Goal: Use online tool/utility: Utilize a website feature to perform a specific function

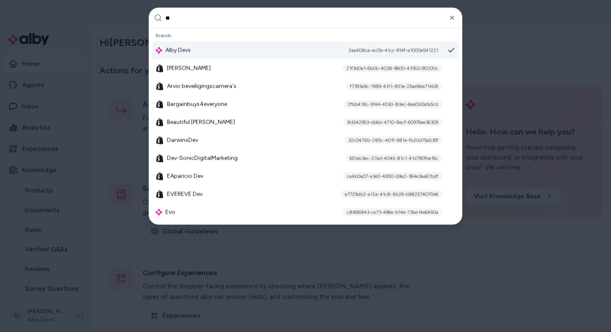
type input "***"
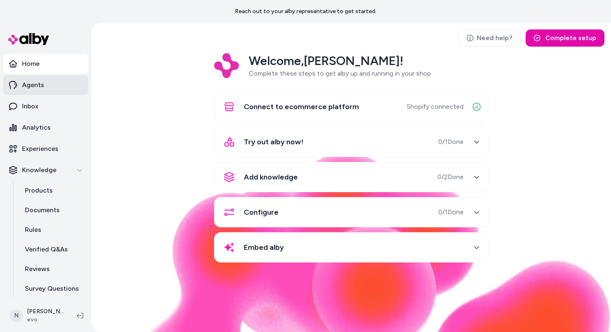
click at [50, 85] on link "Agents" at bounding box center [45, 85] width 85 height 20
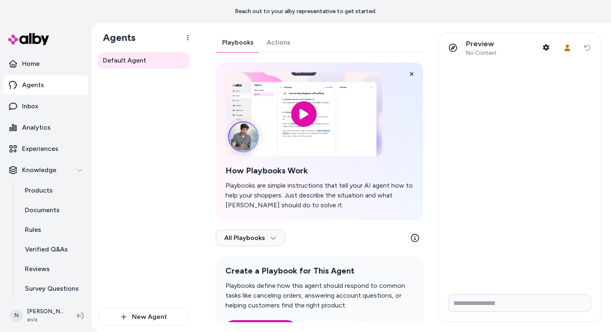
click at [270, 34] on link "Actions" at bounding box center [278, 43] width 37 height 20
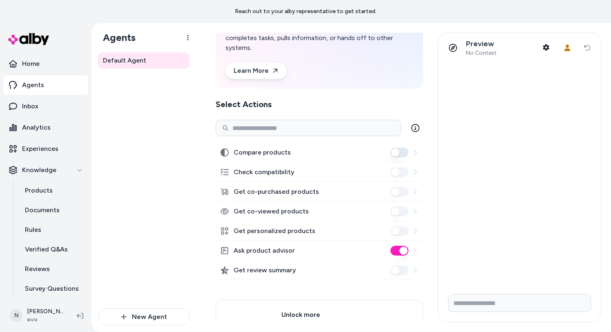
scroll to position [122, 0]
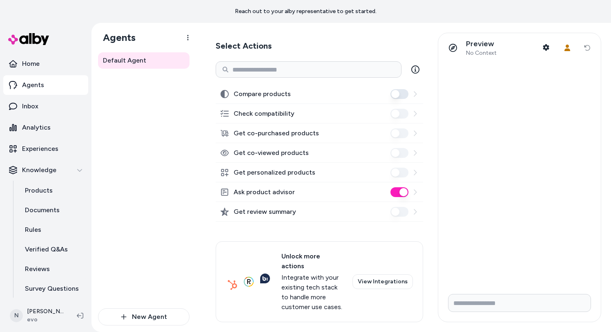
click at [159, 122] on div "Default Agent" at bounding box center [143, 180] width 91 height 256
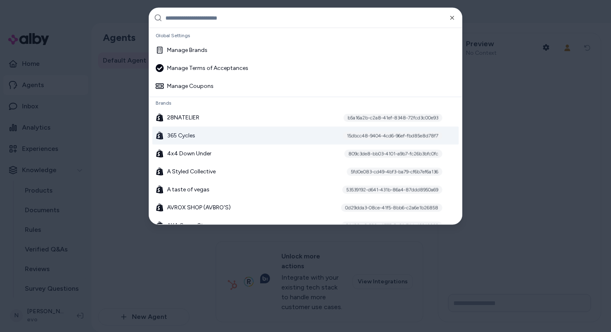
click at [194, 132] on span "365 Cycles" at bounding box center [181, 135] width 28 height 8
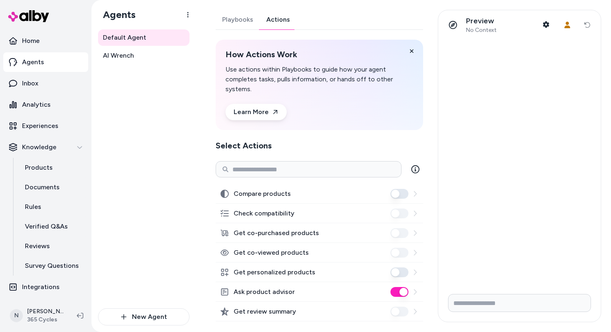
click at [277, 13] on link "Actions" at bounding box center [278, 20] width 37 height 20
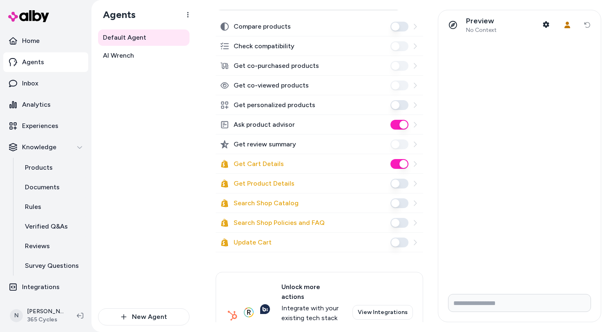
scroll to position [198, 0]
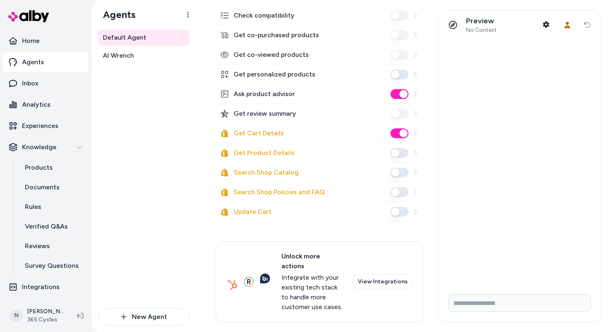
click at [416, 213] on icon at bounding box center [415, 211] width 7 height 7
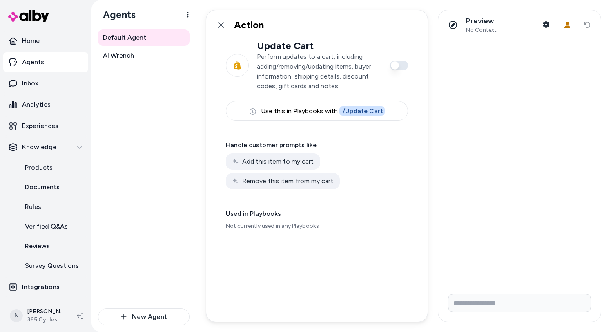
click at [314, 68] on p "Perform updates to a cart, including adding/removing/updating items, buyer info…" at bounding box center [319, 71] width 125 height 39
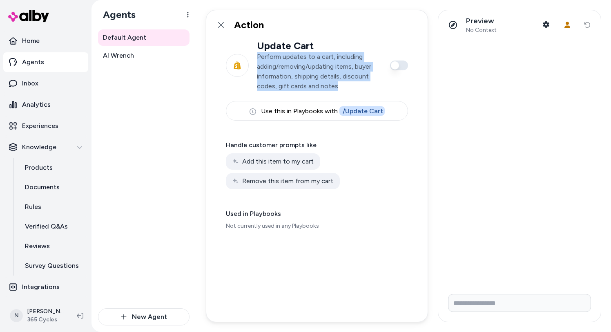
click at [314, 68] on p "Perform updates to a cart, including adding/removing/updating items, buyer info…" at bounding box center [319, 71] width 125 height 39
click at [221, 26] on icon at bounding box center [221, 25] width 7 height 7
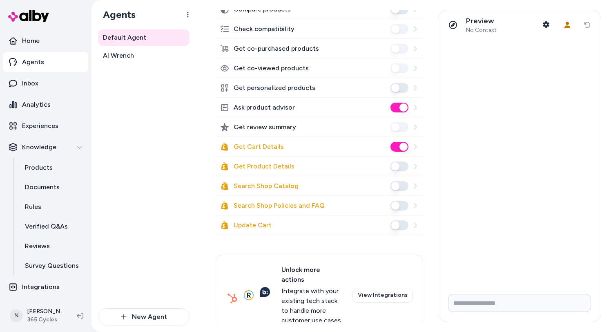
scroll to position [173, 0]
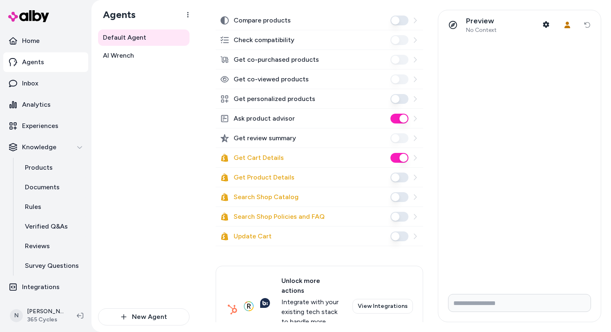
click at [280, 197] on label "Search Shop Catalog" at bounding box center [266, 197] width 65 height 10
click at [390, 197] on button "Search Shop Catalog" at bounding box center [399, 197] width 18 height 10
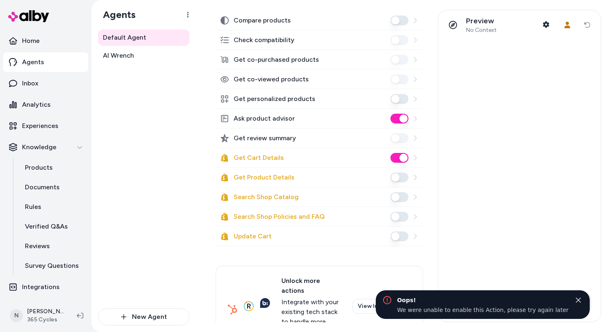
click at [280, 197] on label "Search Shop Catalog" at bounding box center [266, 197] width 65 height 10
click at [390, 197] on button "Search Shop Catalog" at bounding box center [399, 197] width 18 height 10
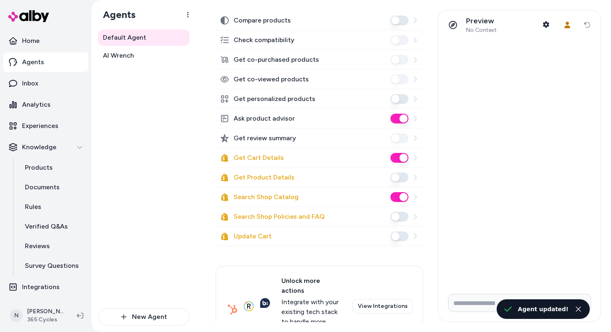
click at [392, 202] on div "Search Shop Catalog" at bounding box center [319, 197] width 207 height 20
click at [401, 197] on button "Search Shop Catalog" at bounding box center [399, 197] width 18 height 10
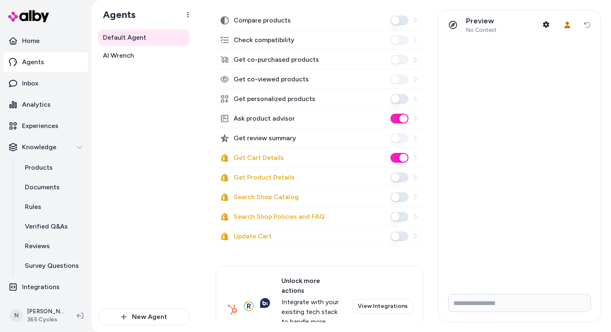
click at [394, 157] on button "Get Cart Details" at bounding box center [399, 158] width 18 height 10
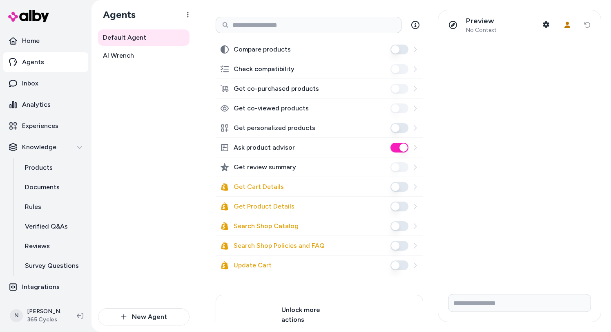
scroll to position [198, 0]
